Goal: Book appointment/travel/reservation

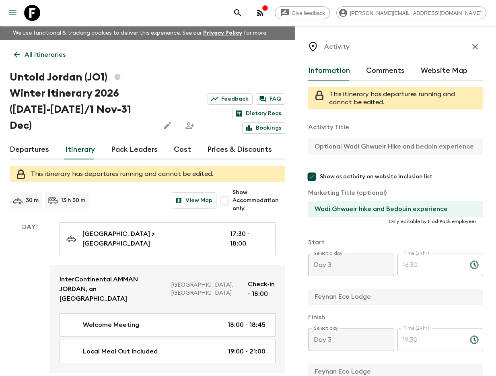
click at [242, 12] on icon "search adventures" at bounding box center [238, 13] width 10 height 10
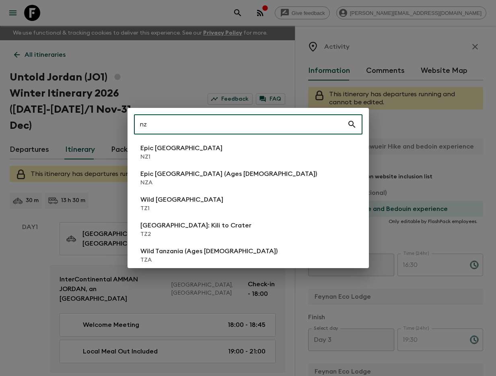
type input "nz1"
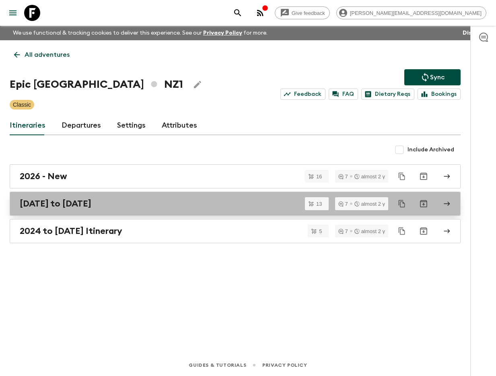
click at [154, 208] on div "[DATE] to [DATE]" at bounding box center [227, 203] width 415 height 10
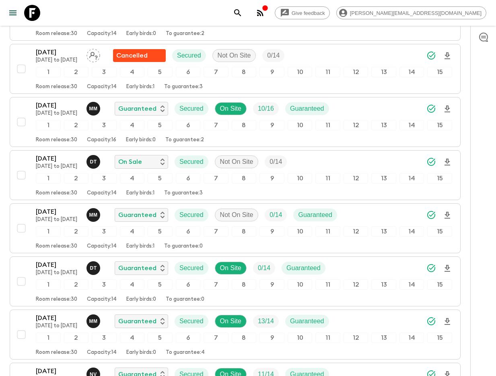
scroll to position [467, 0]
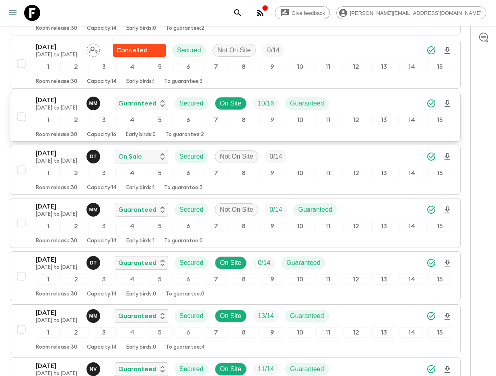
click at [50, 96] on p "[DATE]" at bounding box center [58, 100] width 44 height 10
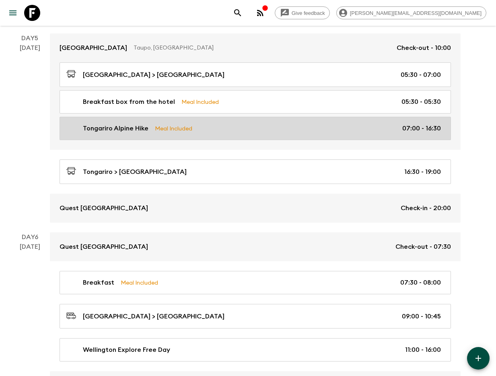
scroll to position [902, 0]
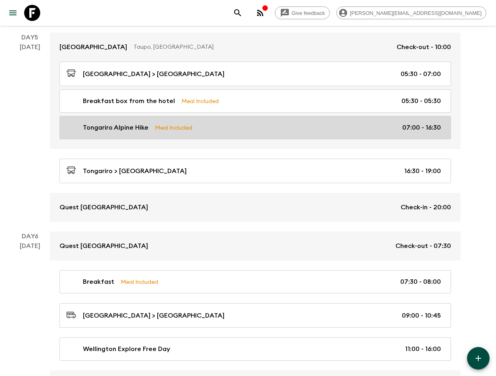
click at [271, 131] on link "Tongariro Alpine Hike Meal Included 07:00 - 16:30" at bounding box center [255, 127] width 391 height 23
